Goal: Obtain resource: Download file/media

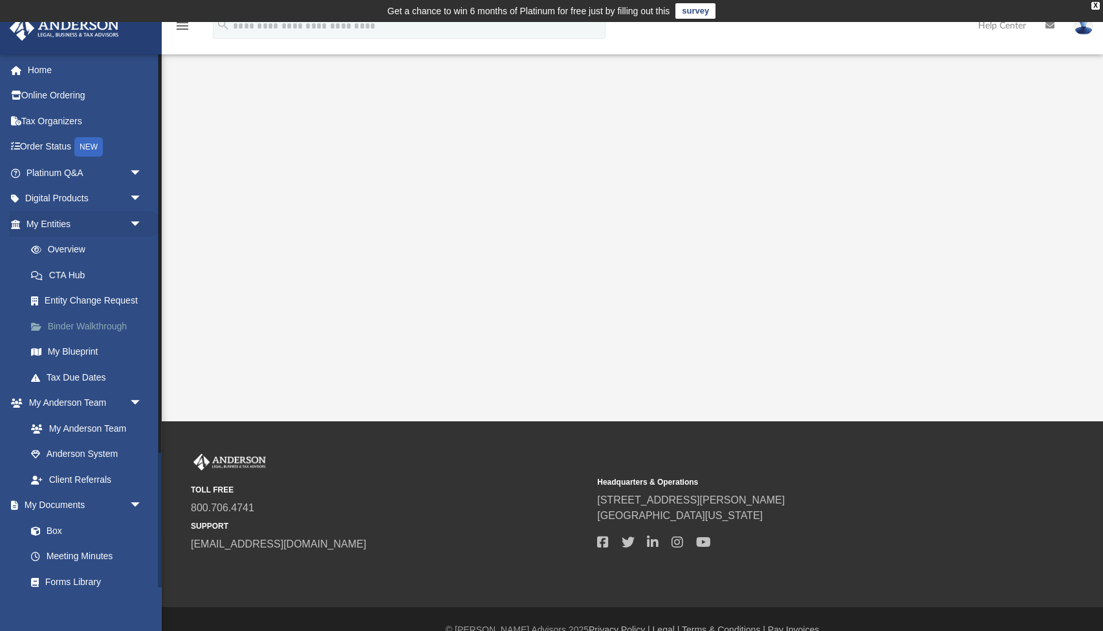
click at [73, 323] on link "Binder Walkthrough" at bounding box center [90, 326] width 144 height 26
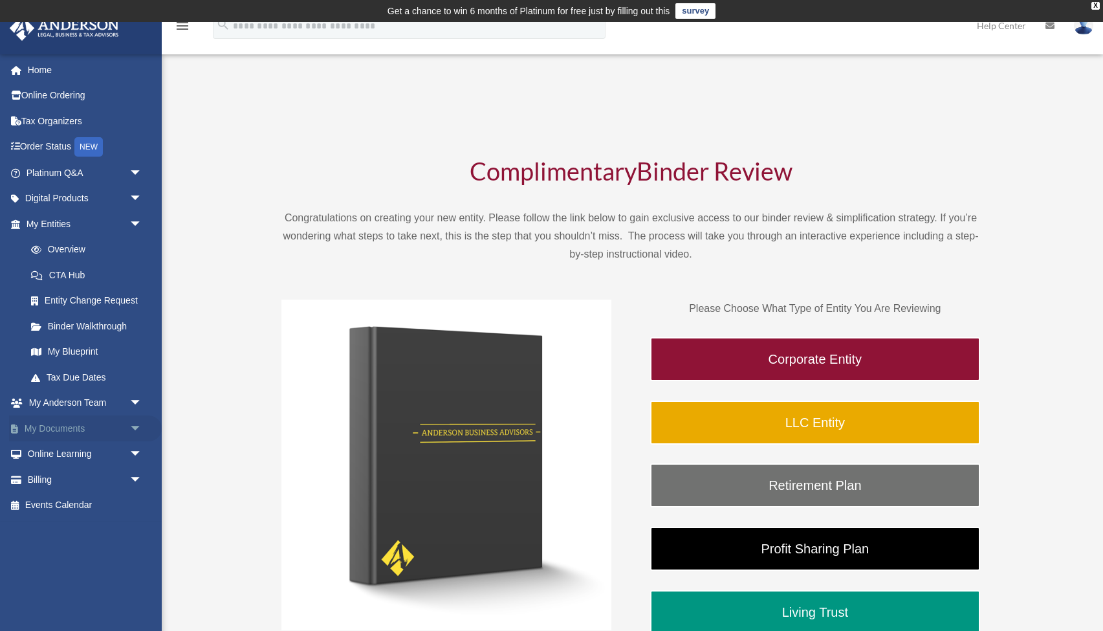
click at [79, 419] on link "My Documents arrow_drop_down" at bounding box center [85, 429] width 153 height 26
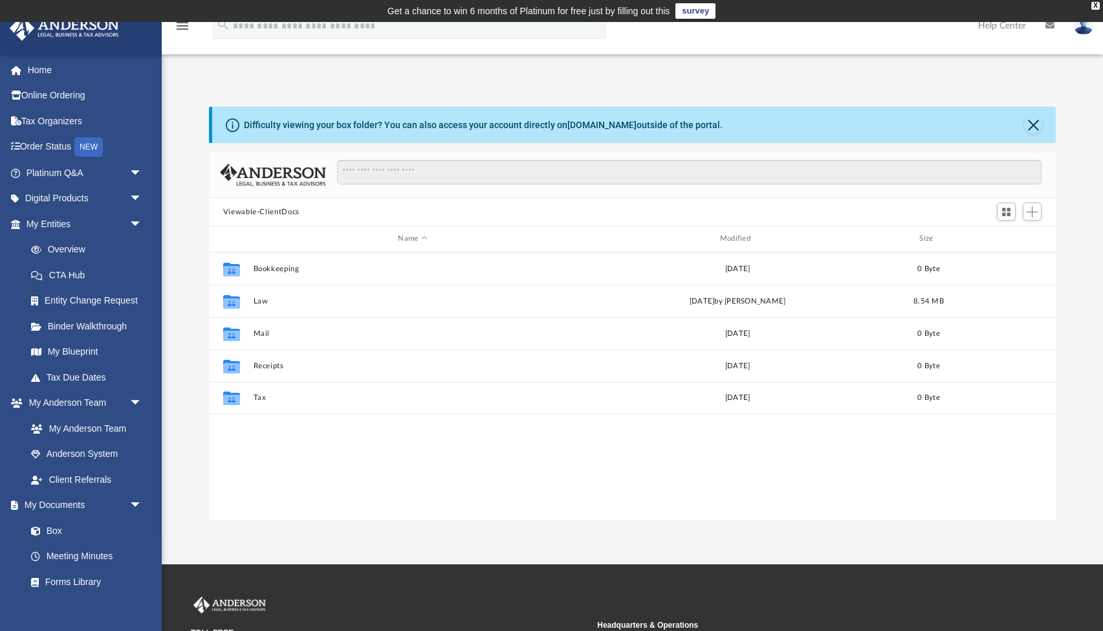
scroll to position [294, 847]
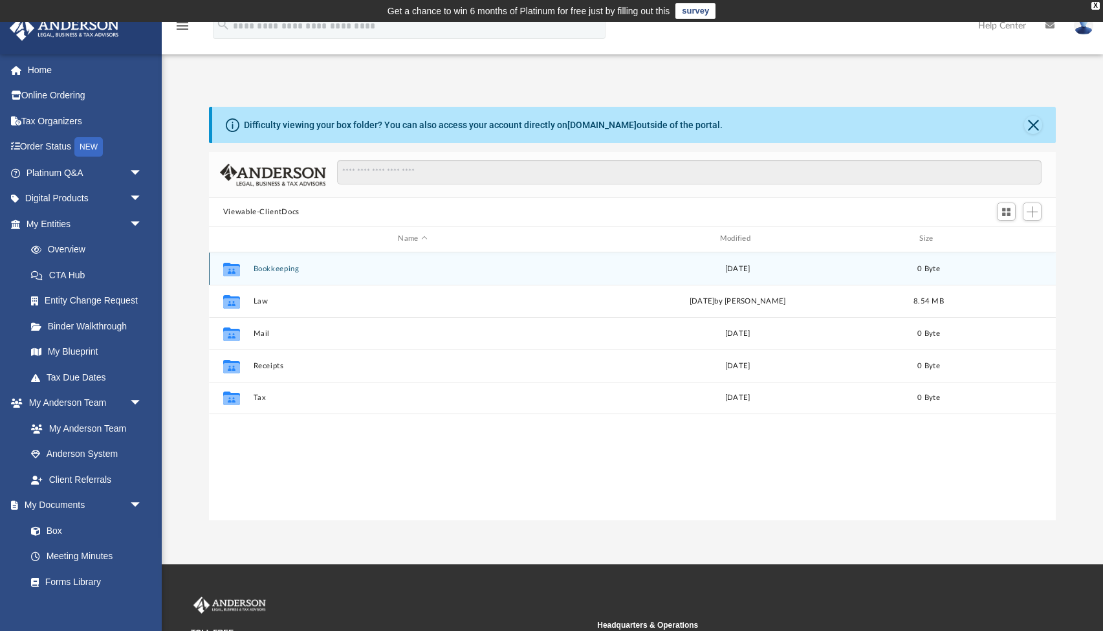
click at [276, 271] on button "Bookkeeping" at bounding box center [412, 269] width 319 height 8
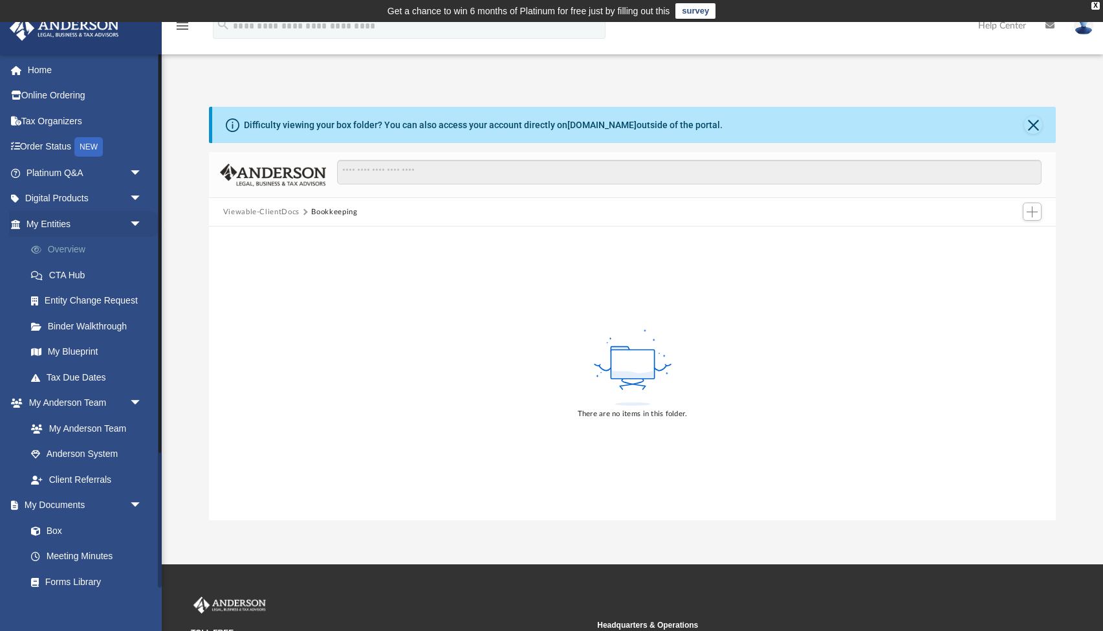
click at [65, 247] on link "Overview" at bounding box center [90, 250] width 144 height 26
click at [54, 226] on link "My Entities arrow_drop_down" at bounding box center [85, 224] width 153 height 26
click at [67, 253] on link "Overview" at bounding box center [90, 250] width 144 height 26
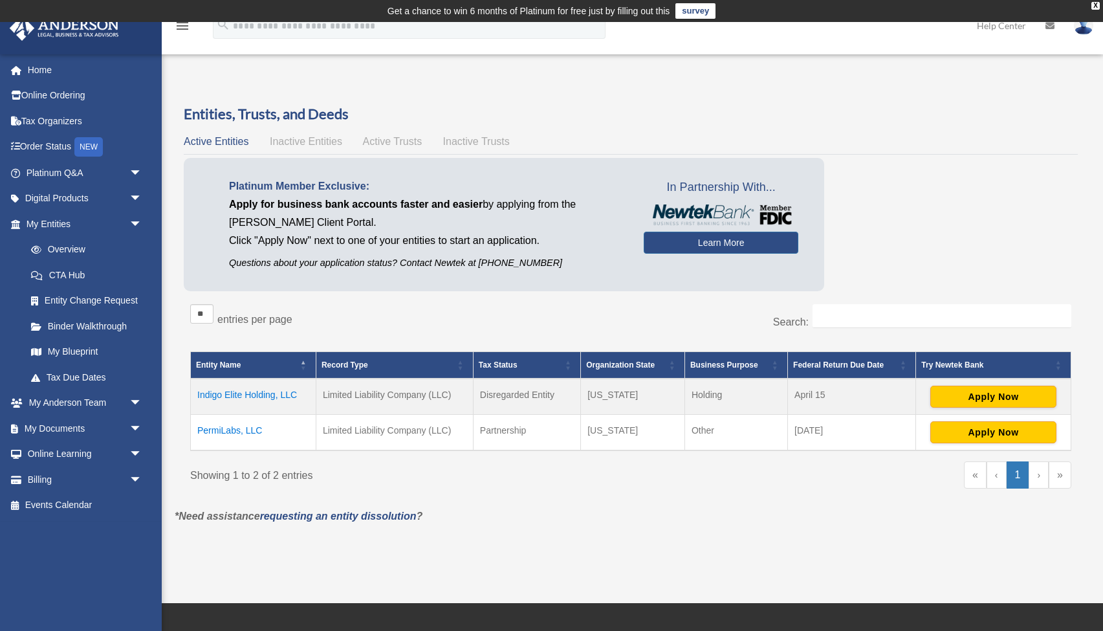
click at [236, 430] on td "PermiLabs, LLC" at bounding box center [254, 433] width 126 height 36
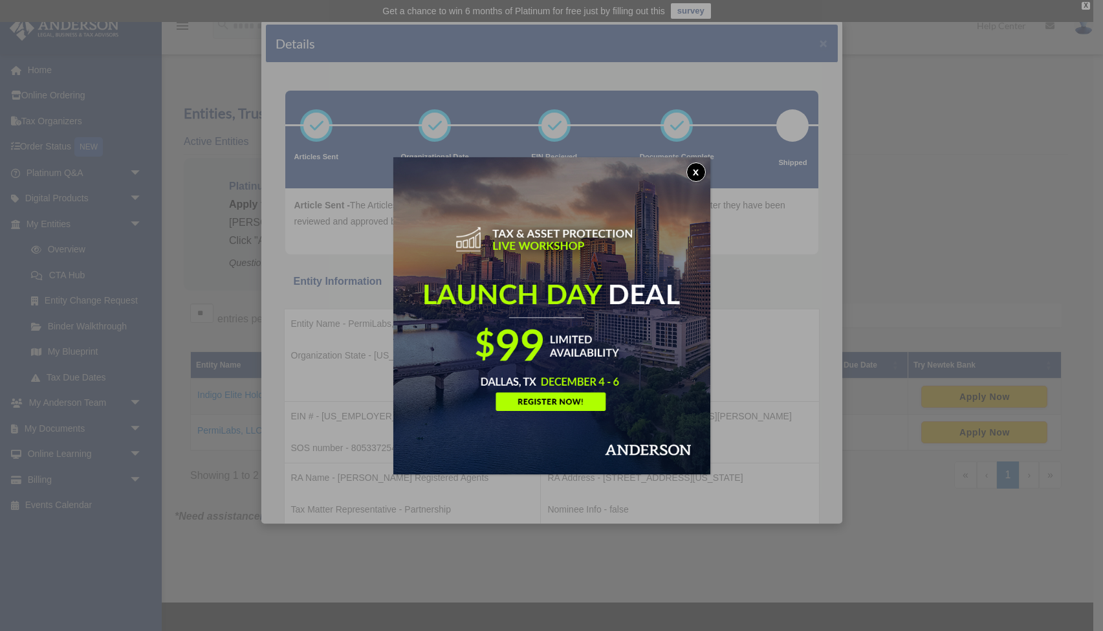
click at [701, 172] on button "x" at bounding box center [696, 171] width 19 height 19
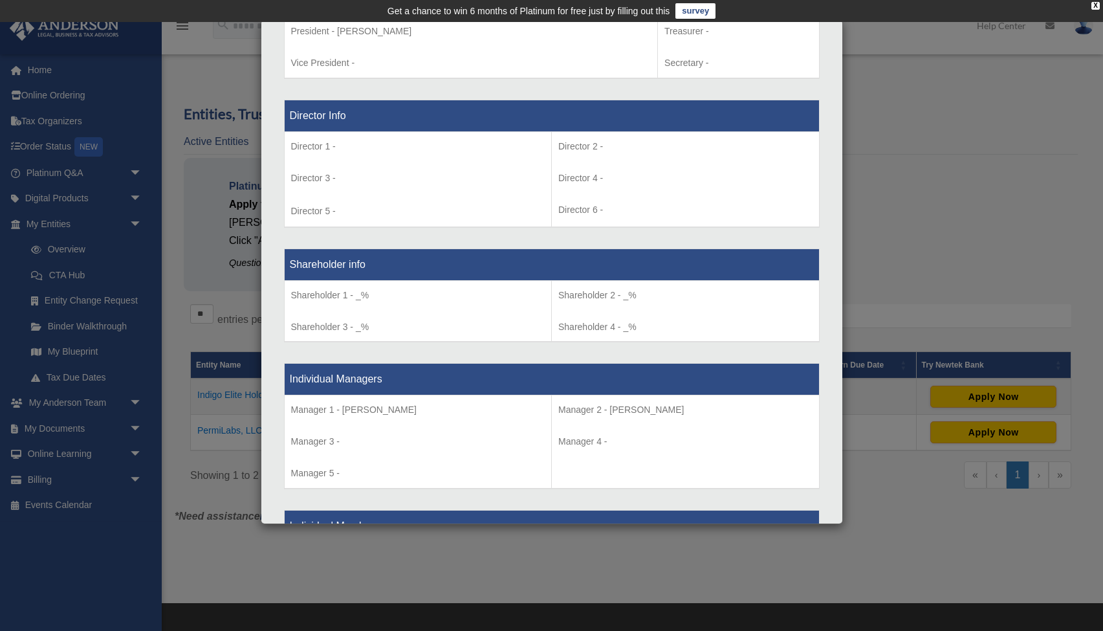
scroll to position [955, 0]
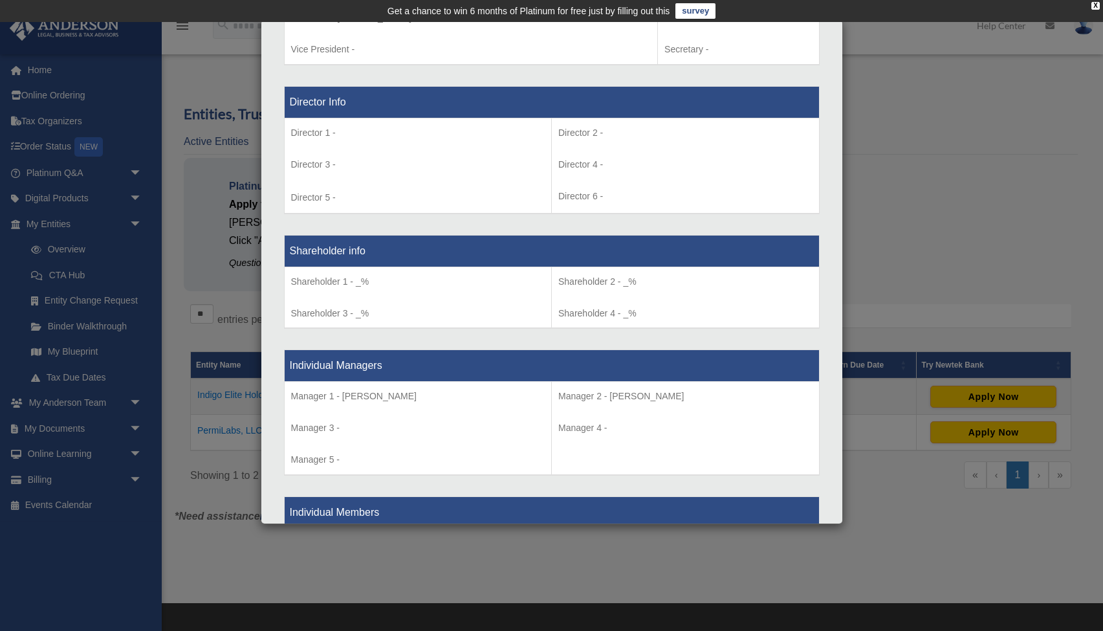
click at [929, 182] on div "Details × Articles Sent Organizational Date" at bounding box center [551, 315] width 1103 height 631
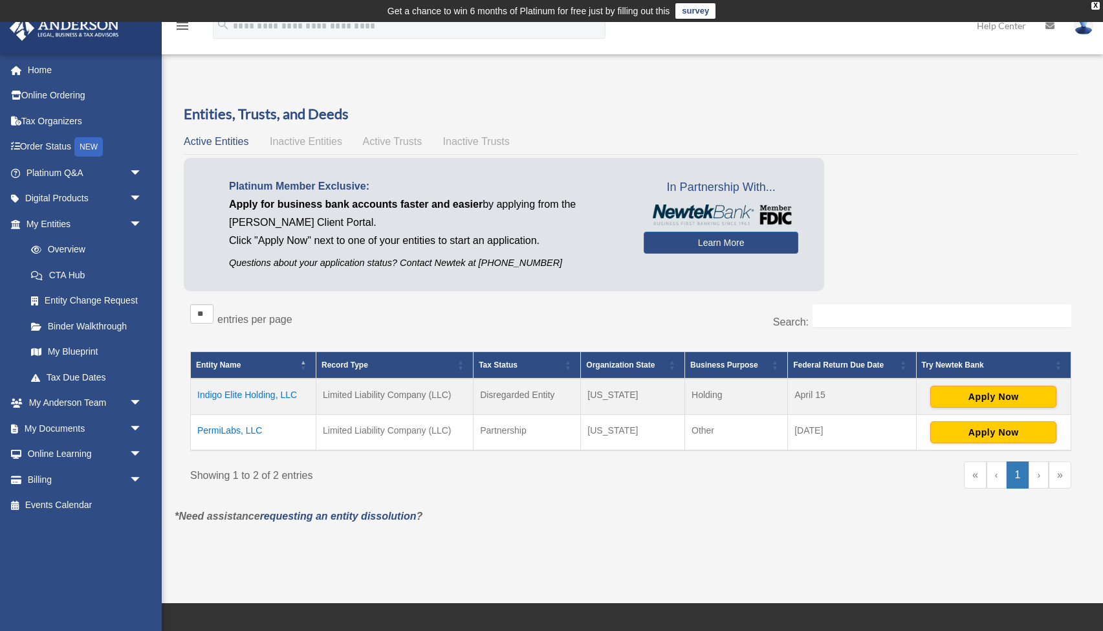
click at [243, 429] on td "PermiLabs, LLC" at bounding box center [254, 433] width 126 height 36
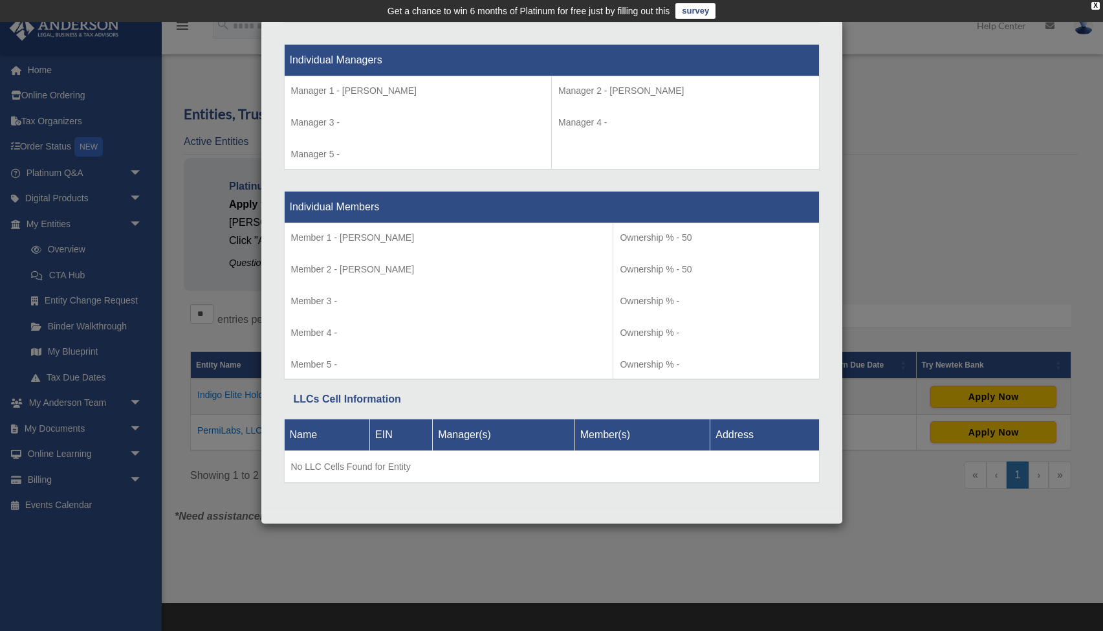
scroll to position [1259, 0]
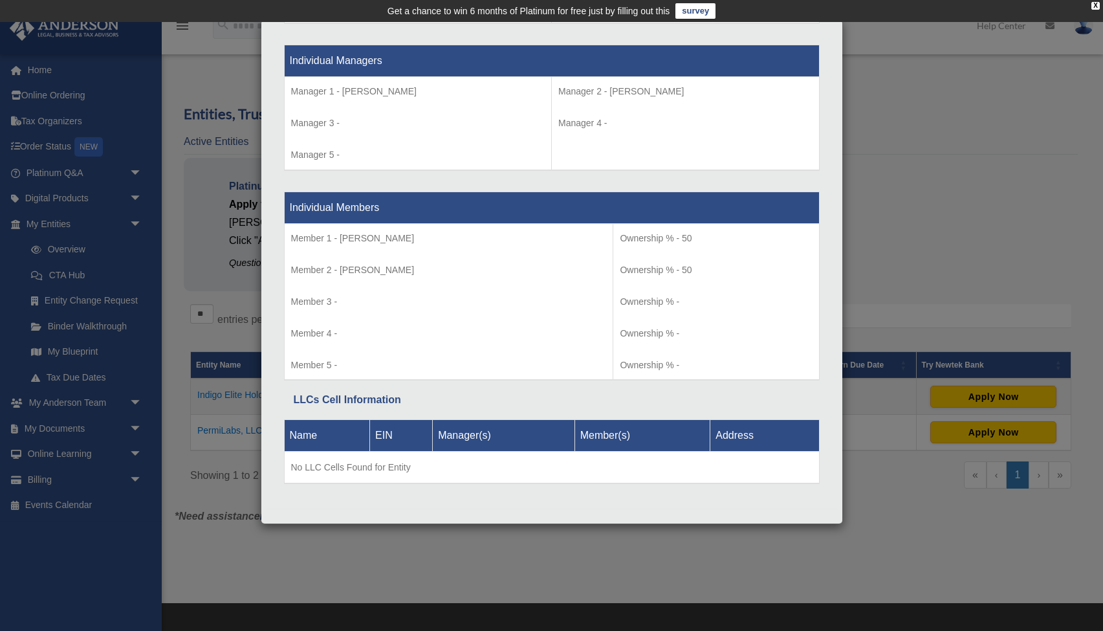
click at [199, 254] on div "Details × Articles Sent Organizational Date" at bounding box center [551, 315] width 1103 height 631
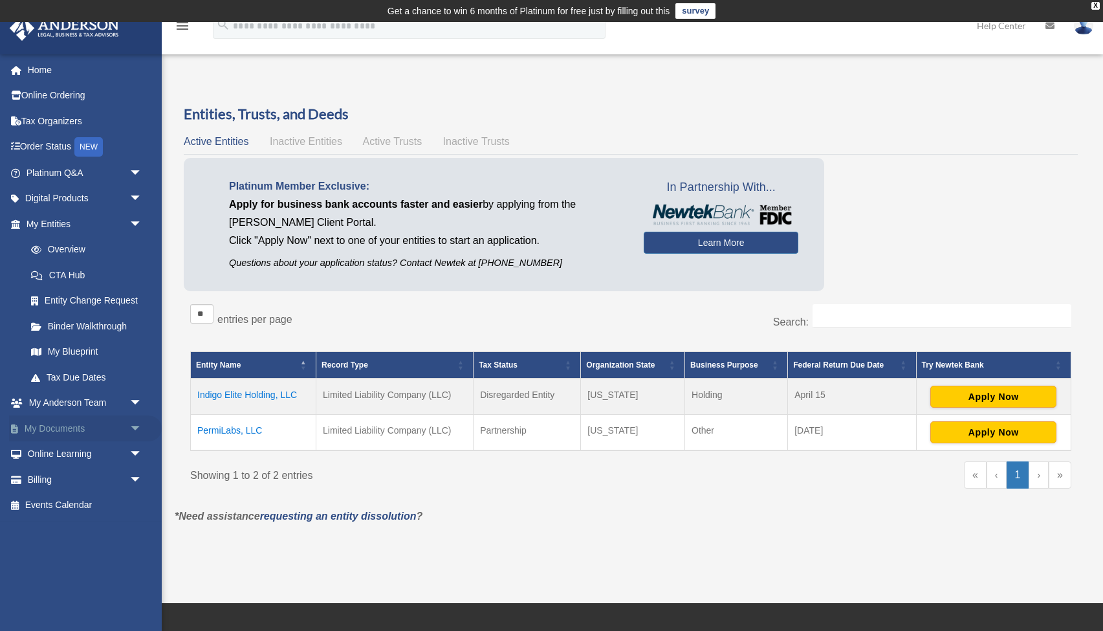
click at [66, 428] on link "My Documents arrow_drop_down" at bounding box center [85, 429] width 153 height 26
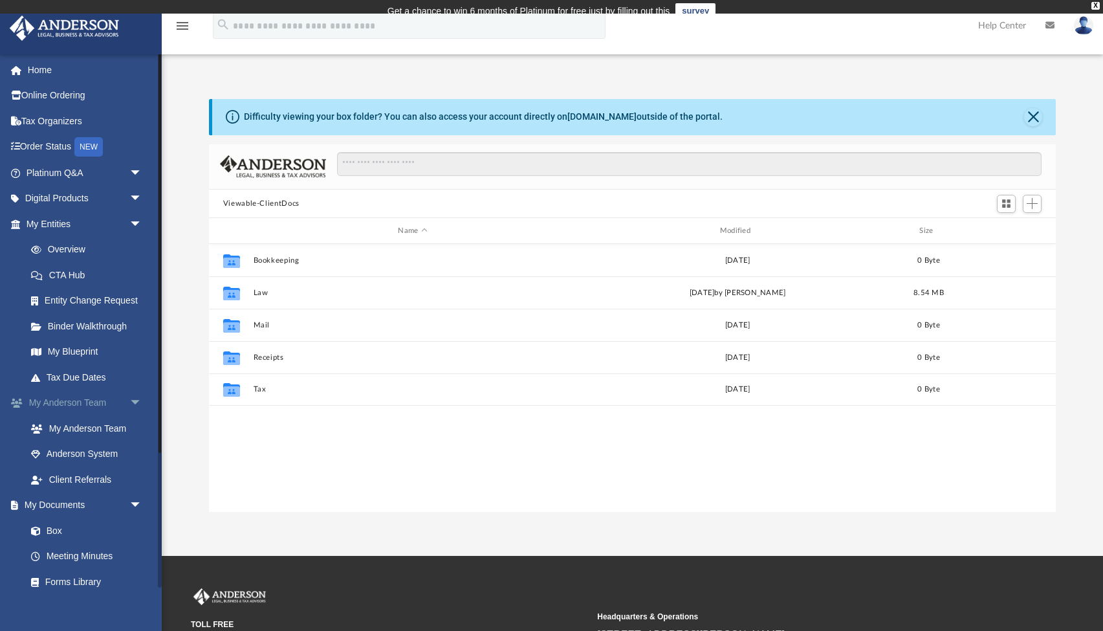
scroll to position [294, 847]
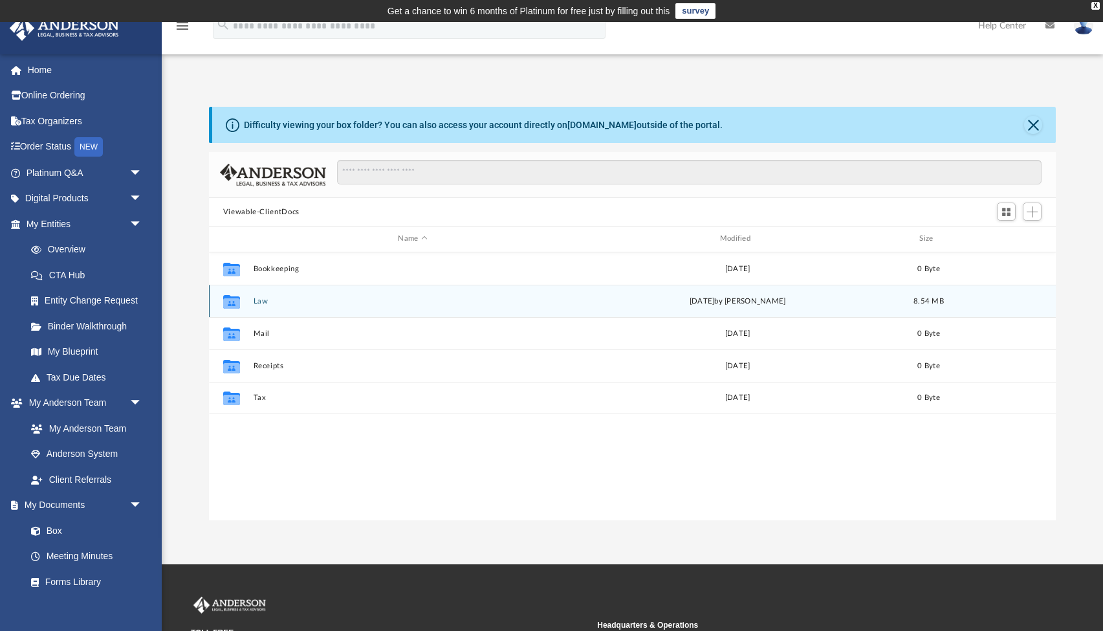
click at [256, 301] on button "Law" at bounding box center [412, 301] width 319 height 8
click at [271, 298] on button "PermiLabs, LLC" at bounding box center [412, 300] width 319 height 8
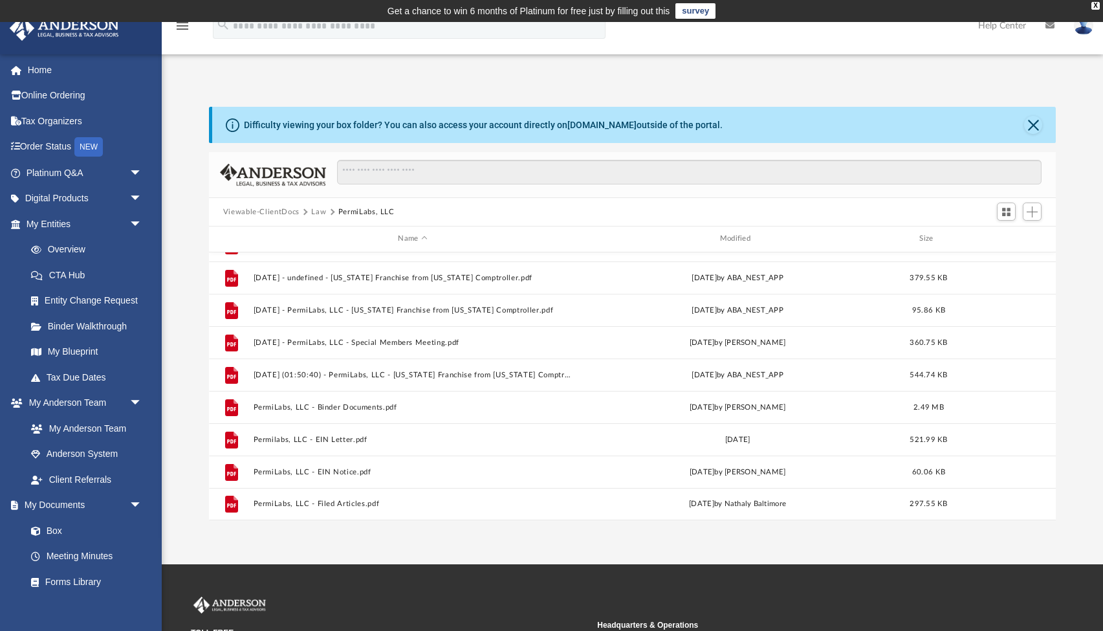
scroll to position [88, 0]
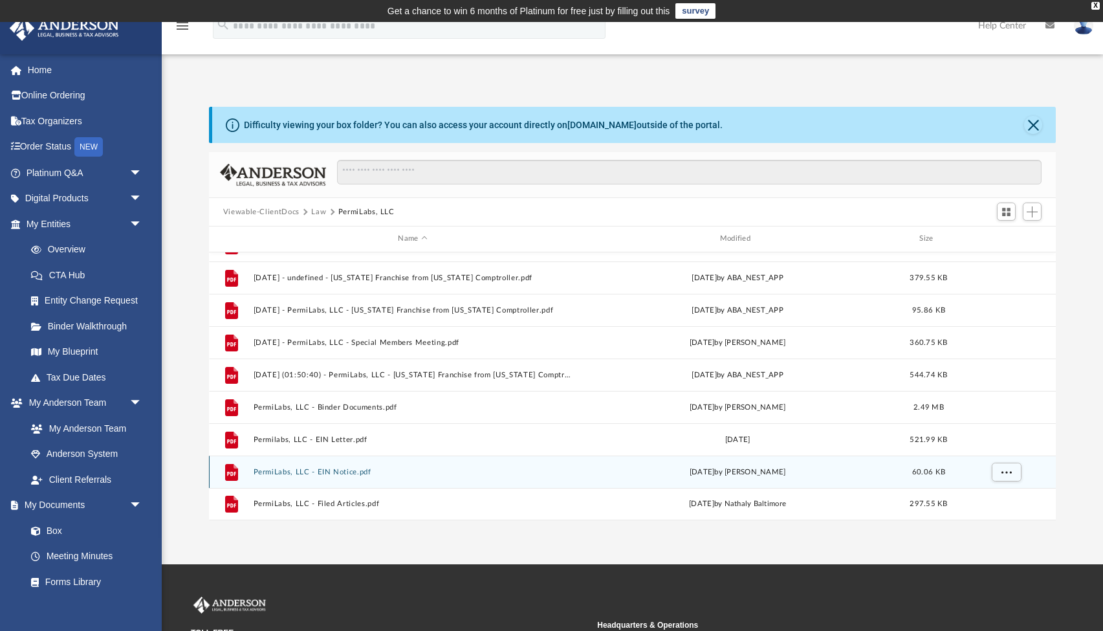
click at [328, 469] on button "PermiLabs, LLC - EIN Notice.pdf" at bounding box center [412, 472] width 319 height 8
